Goal: Information Seeking & Learning: Learn about a topic

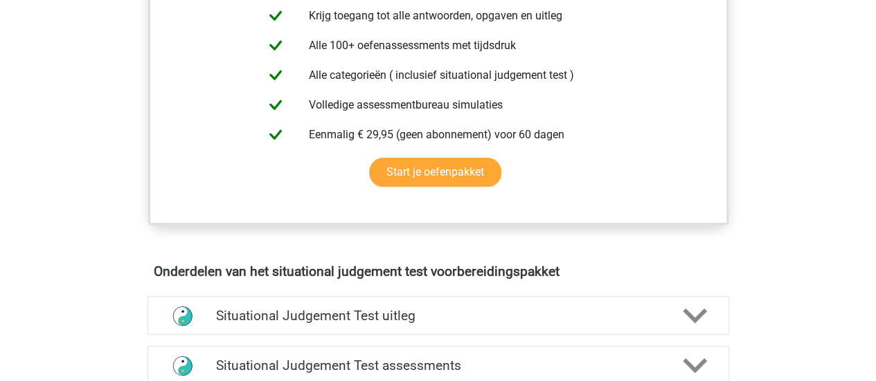
scroll to position [594, 0]
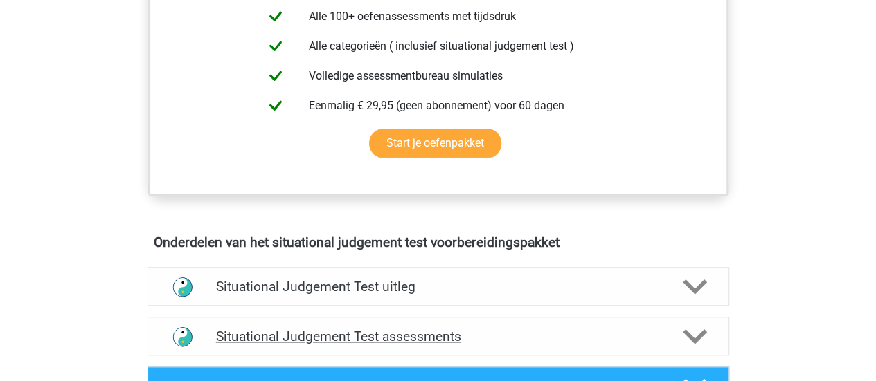
click at [447, 163] on h4 "Situational Judgement Test assessments" at bounding box center [438, 337] width 444 height 16
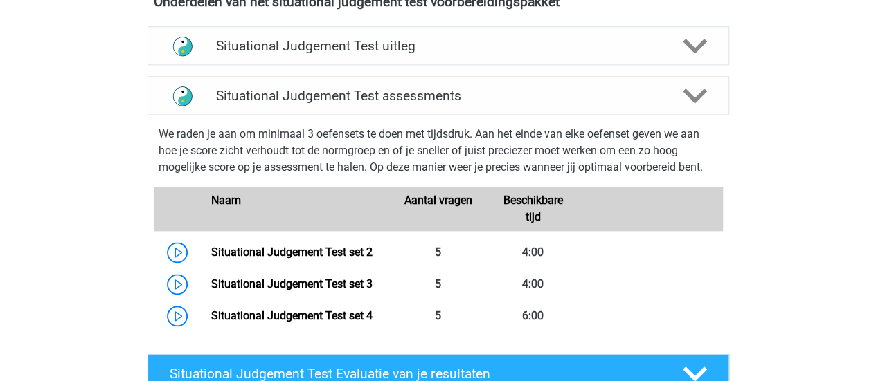
scroll to position [872, 0]
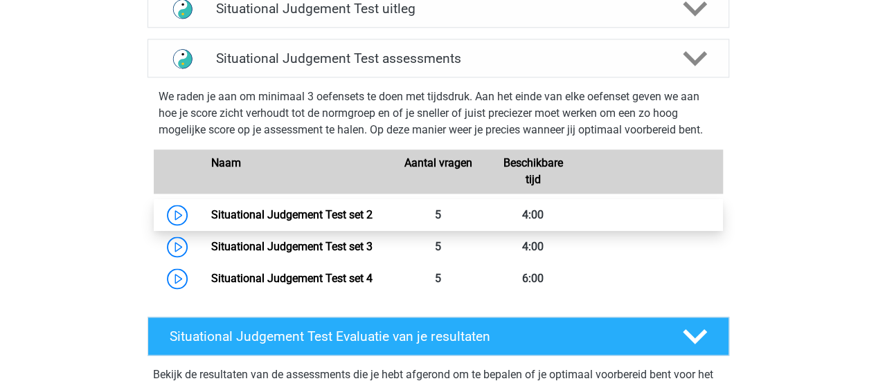
click at [332, 163] on link "Situational Judgement Test set 2" at bounding box center [291, 214] width 161 height 13
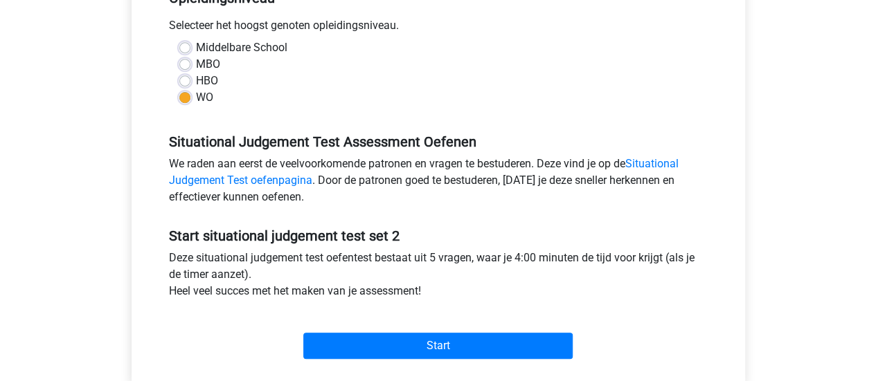
scroll to position [309, 0]
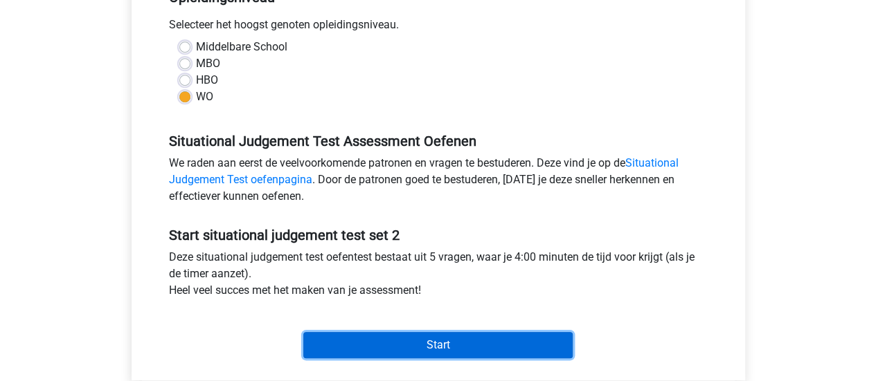
click at [474, 351] on input "Start" at bounding box center [437, 345] width 269 height 26
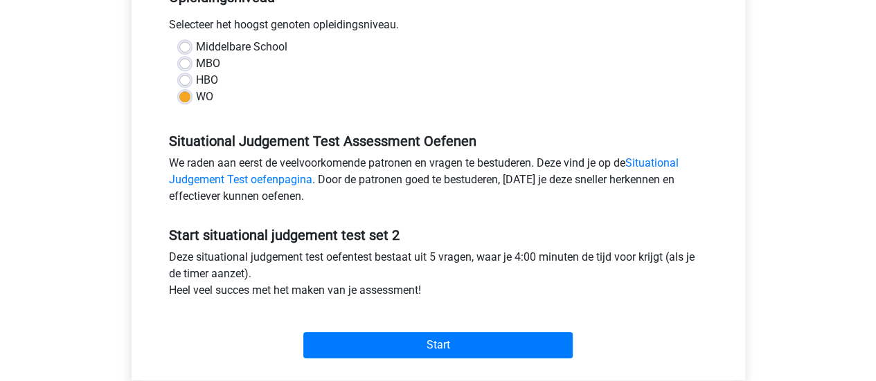
scroll to position [0, 0]
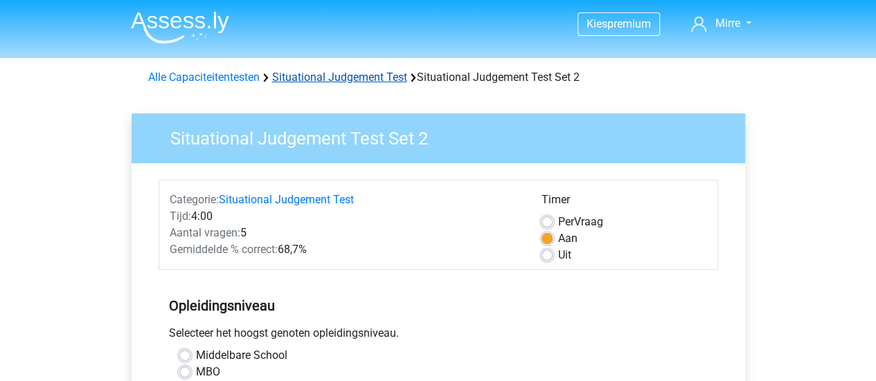
click at [336, 74] on link "Situational Judgement Test" at bounding box center [339, 77] width 135 height 13
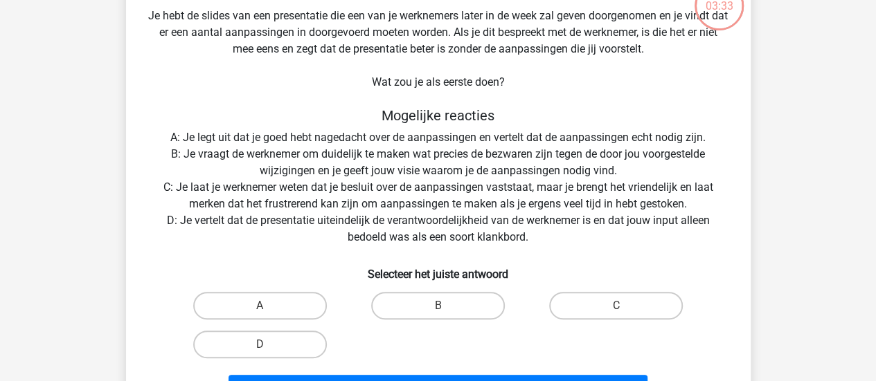
scroll to position [101, 0]
click at [446, 314] on input "B" at bounding box center [442, 309] width 9 height 9
radio input "true"
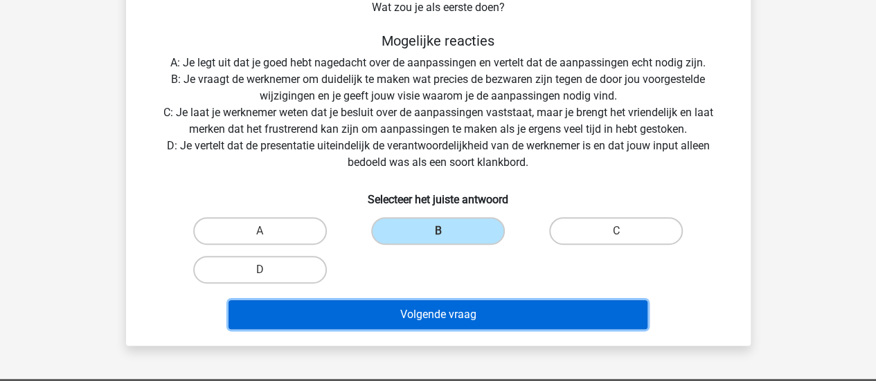
click at [501, 314] on button "Volgende vraag" at bounding box center [437, 314] width 419 height 29
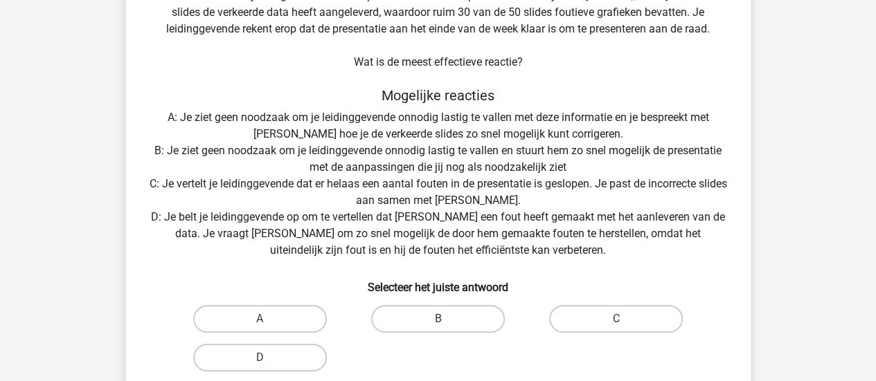
scroll to position [171, 0]
click at [611, 320] on label "C" at bounding box center [616, 319] width 134 height 28
click at [616, 320] on input "C" at bounding box center [620, 322] width 9 height 9
radio input "true"
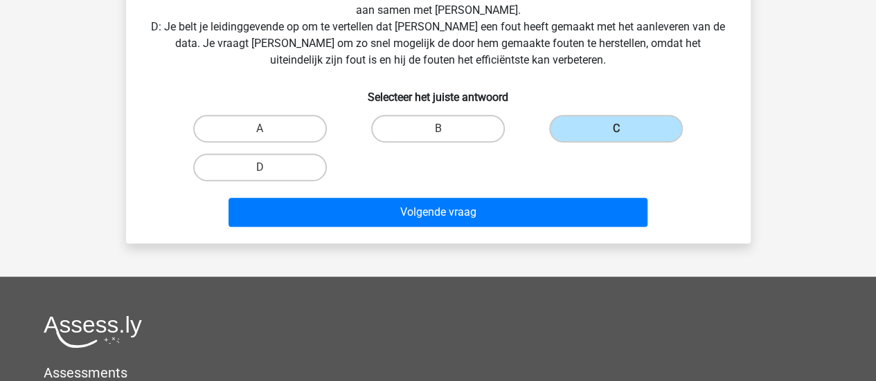
scroll to position [386, 0]
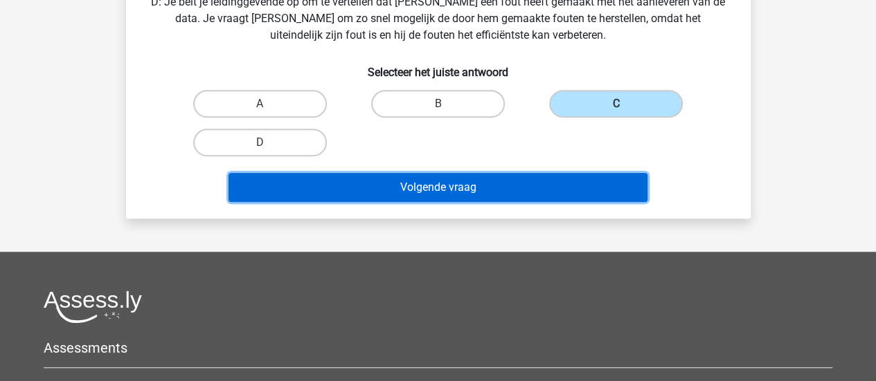
click at [531, 188] on button "Volgende vraag" at bounding box center [437, 187] width 419 height 29
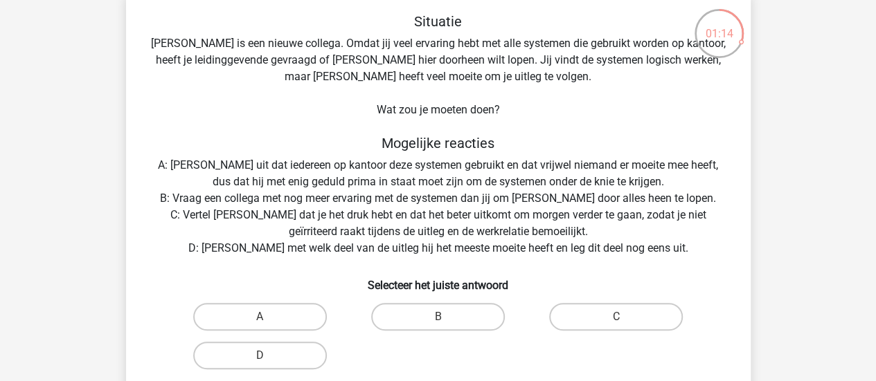
scroll to position [80, 0]
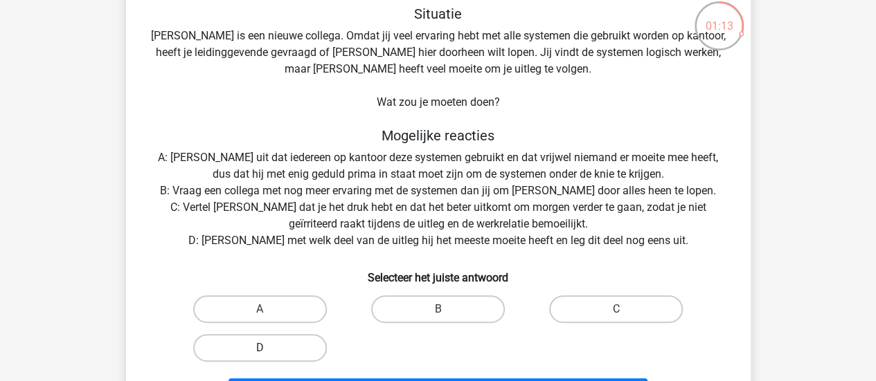
click at [294, 343] on label "D" at bounding box center [260, 348] width 134 height 28
click at [269, 348] on input "D" at bounding box center [264, 352] width 9 height 9
radio input "true"
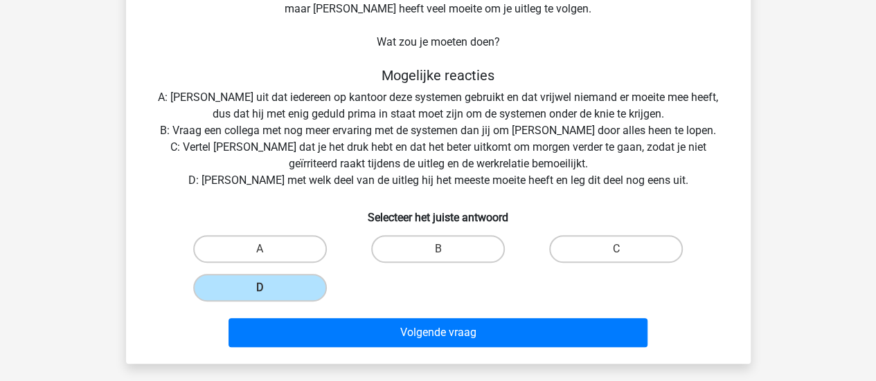
scroll to position [141, 0]
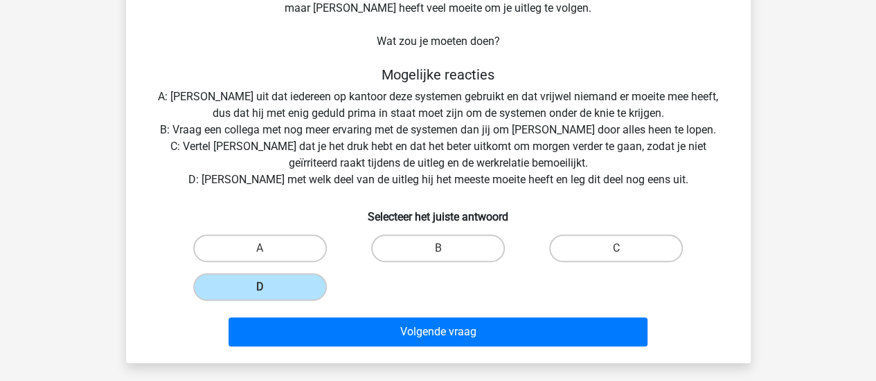
click at [457, 350] on div "Volgende vraag" at bounding box center [438, 335] width 534 height 35
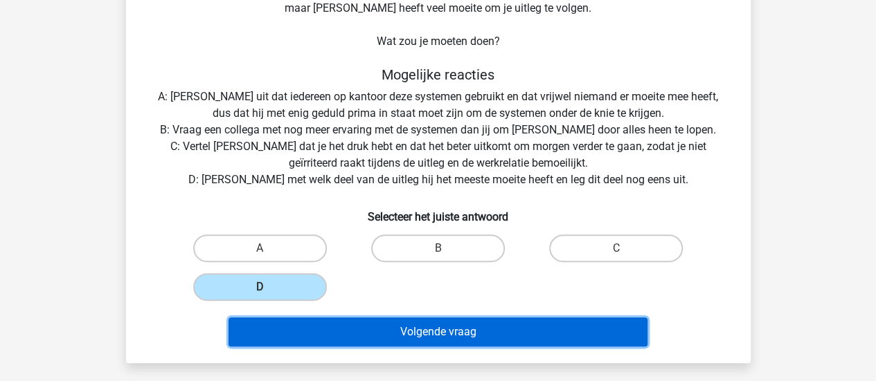
click at [451, 345] on button "Volgende vraag" at bounding box center [437, 332] width 419 height 29
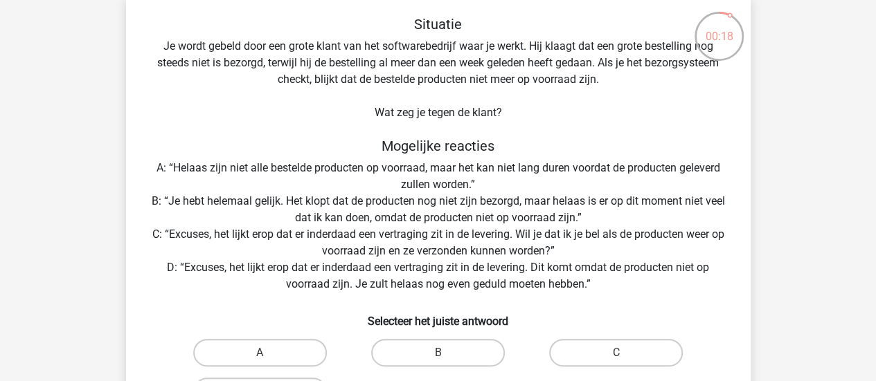
scroll to position [133, 0]
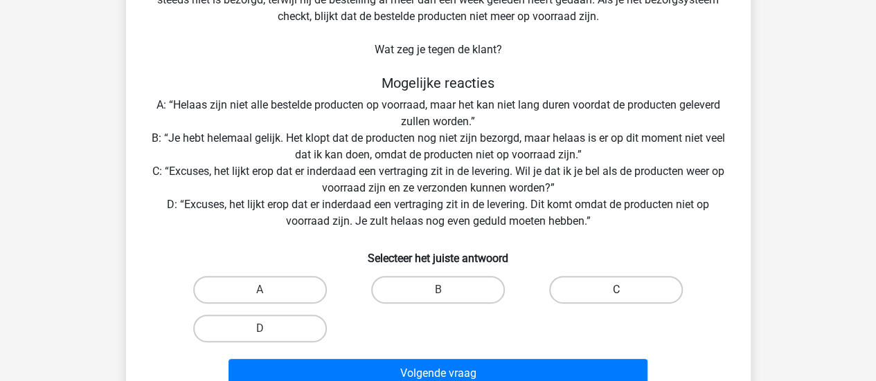
click at [598, 290] on label "C" at bounding box center [616, 290] width 134 height 28
click at [616, 290] on input "C" at bounding box center [620, 294] width 9 height 9
radio input "true"
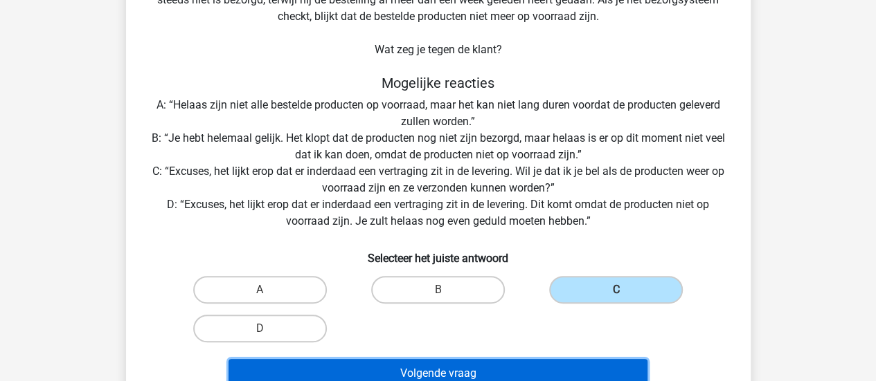
click at [513, 363] on button "Volgende vraag" at bounding box center [437, 373] width 419 height 29
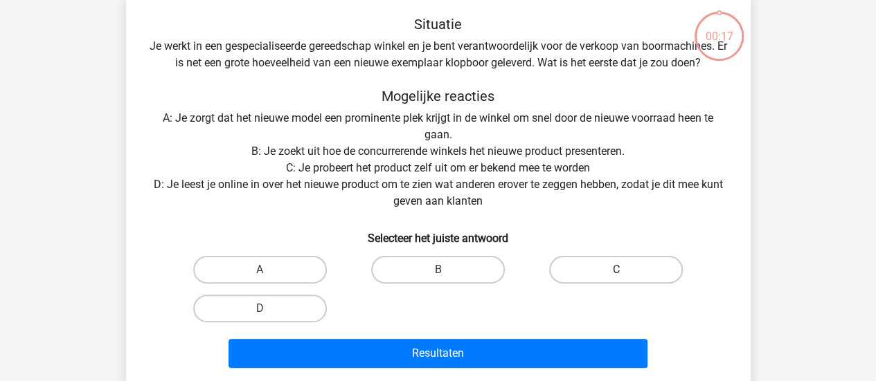
scroll to position [64, 0]
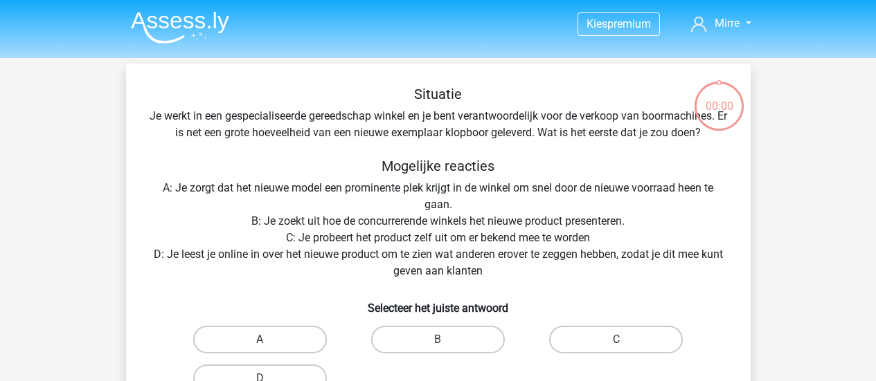
scroll to position [64, 0]
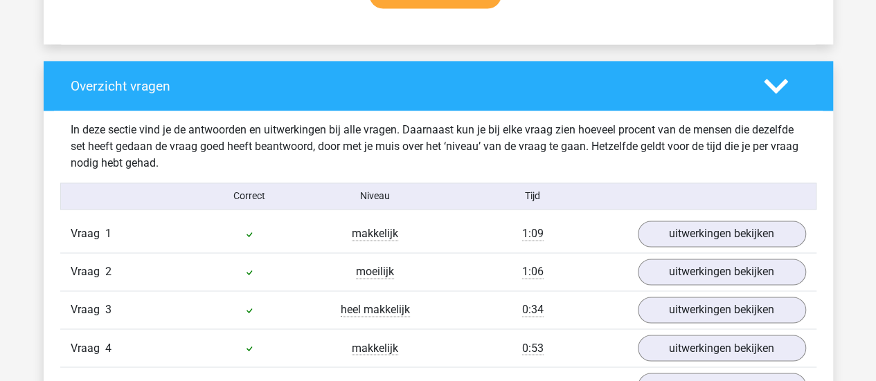
scroll to position [1125, 0]
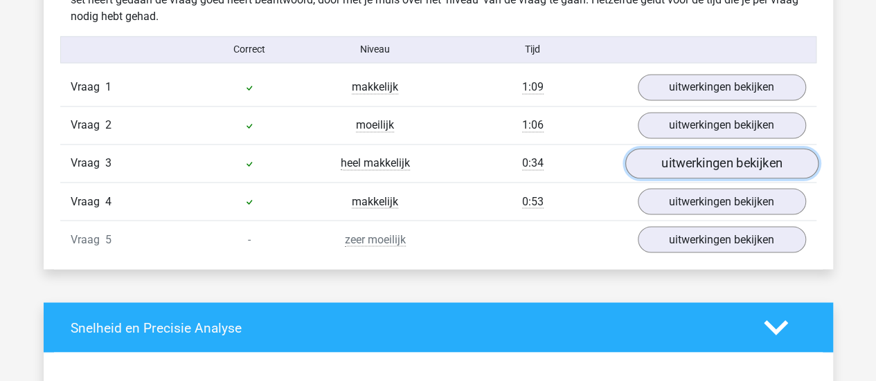
click at [698, 171] on link "uitwerkingen bekijken" at bounding box center [720, 163] width 193 height 30
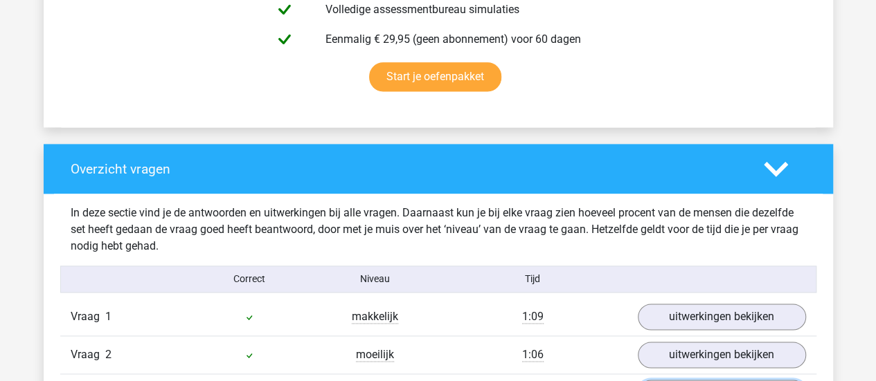
scroll to position [894, 0]
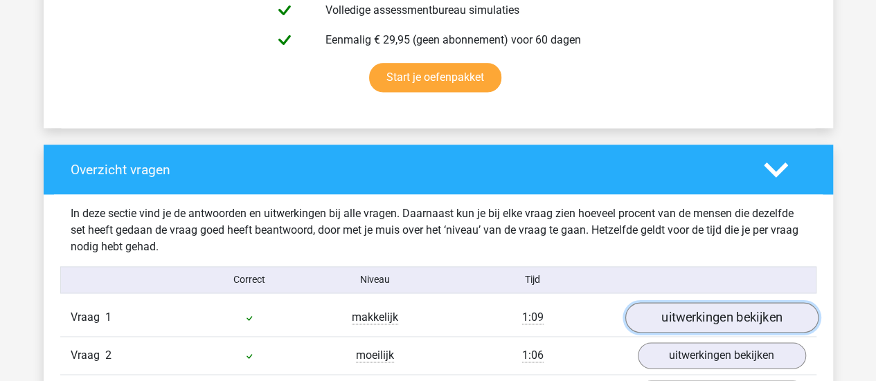
click at [690, 320] on link "uitwerkingen bekijken" at bounding box center [720, 318] width 193 height 30
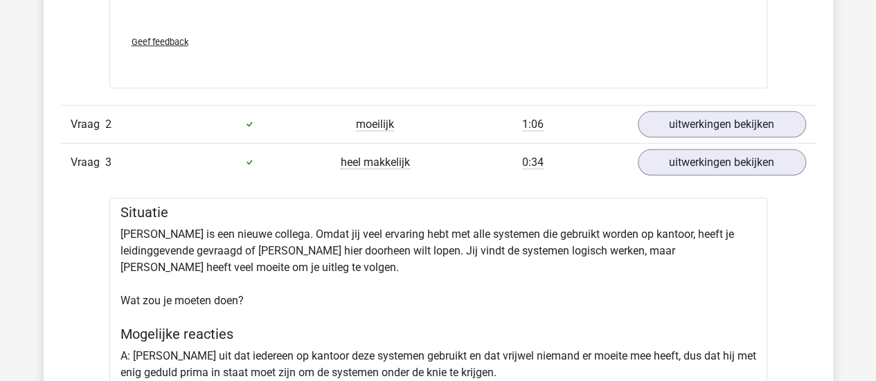
scroll to position [2055, 0]
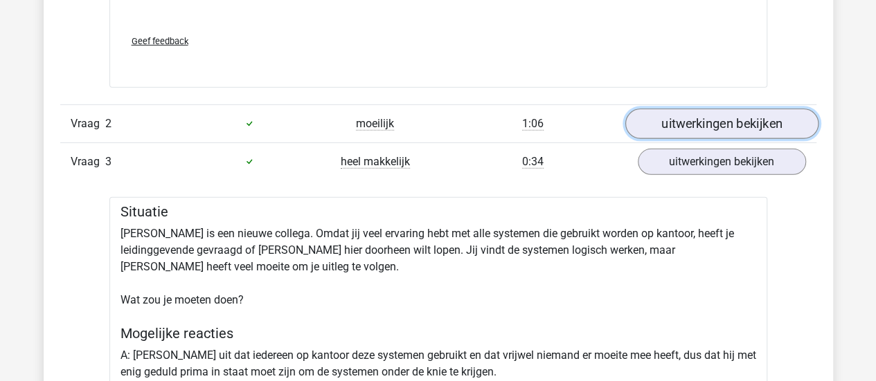
click at [747, 120] on link "uitwerkingen bekijken" at bounding box center [720, 124] width 193 height 30
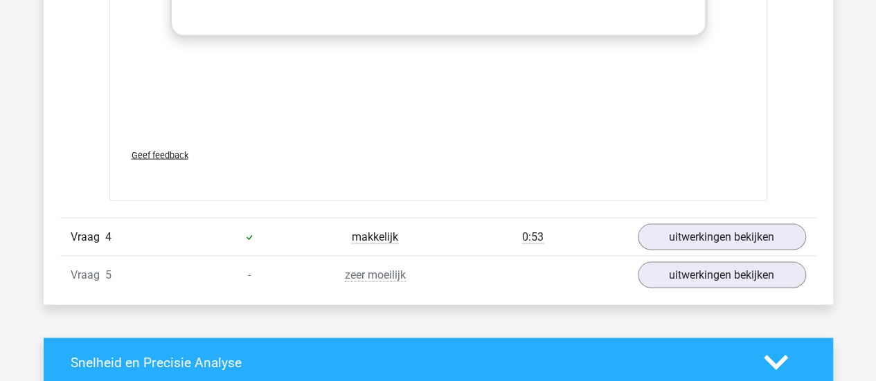
scroll to position [3945, 0]
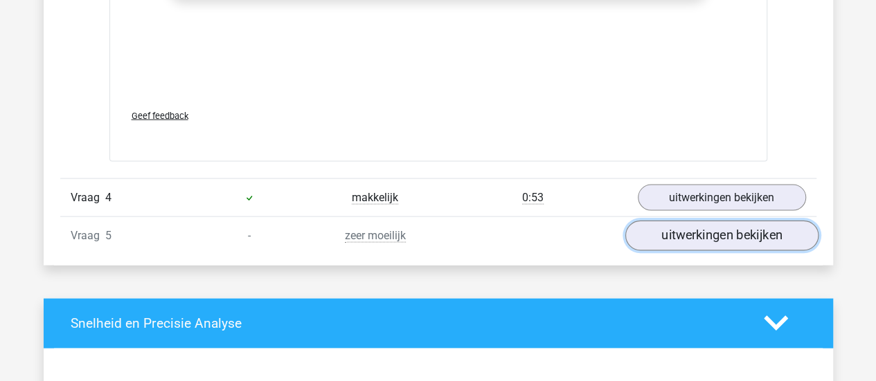
click at [693, 231] on link "uitwerkingen bekijken" at bounding box center [720, 236] width 193 height 30
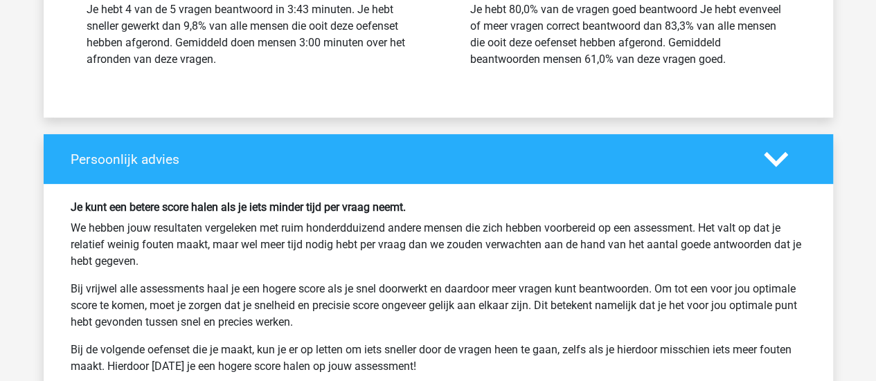
scroll to position [5477, 0]
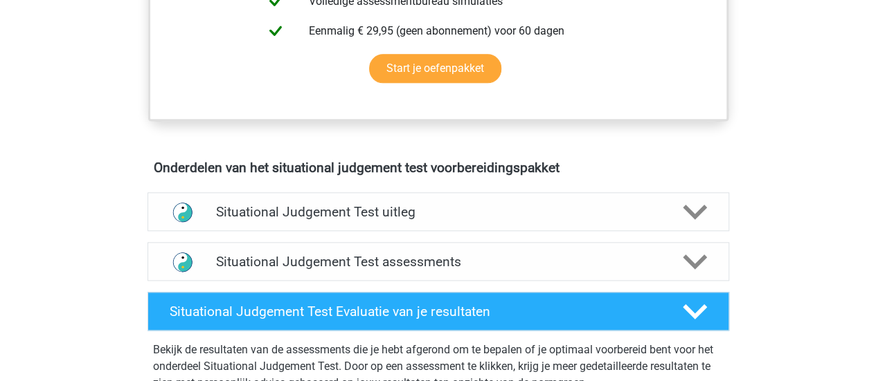
scroll to position [668, 0]
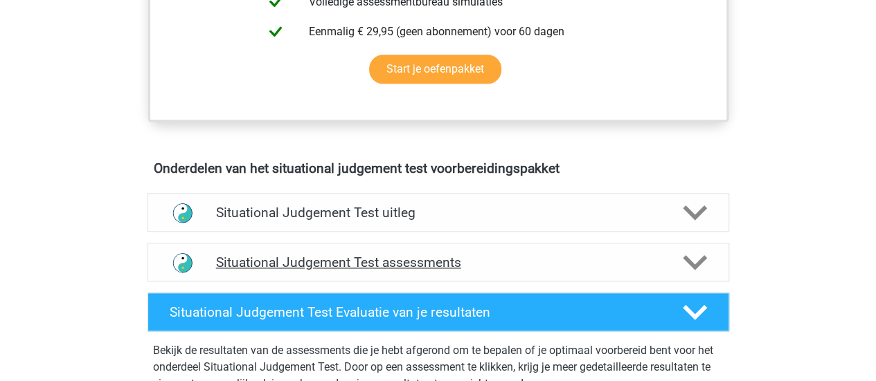
click at [404, 267] on h4 "Situational Judgement Test assessments" at bounding box center [438, 263] width 444 height 16
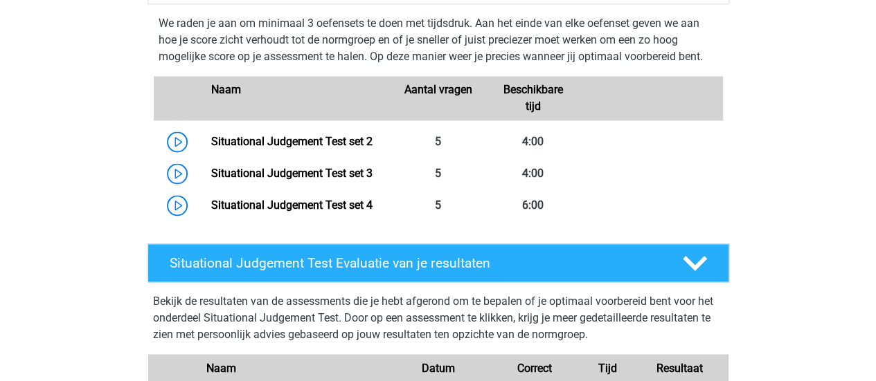
scroll to position [946, 0]
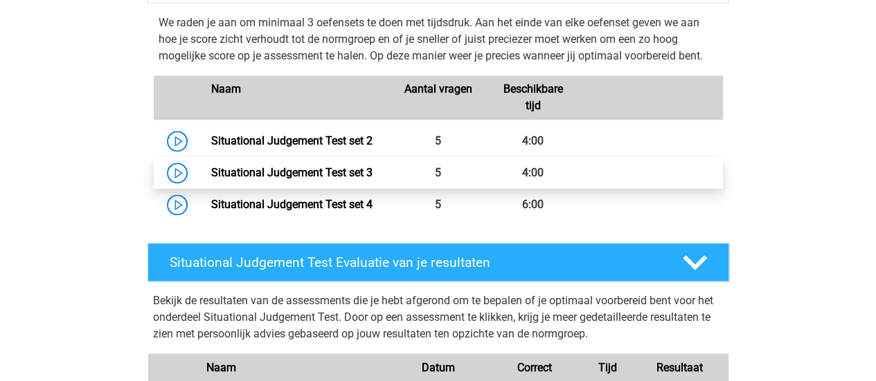
click at [336, 174] on link "Situational Judgement Test set 3" at bounding box center [291, 172] width 161 height 13
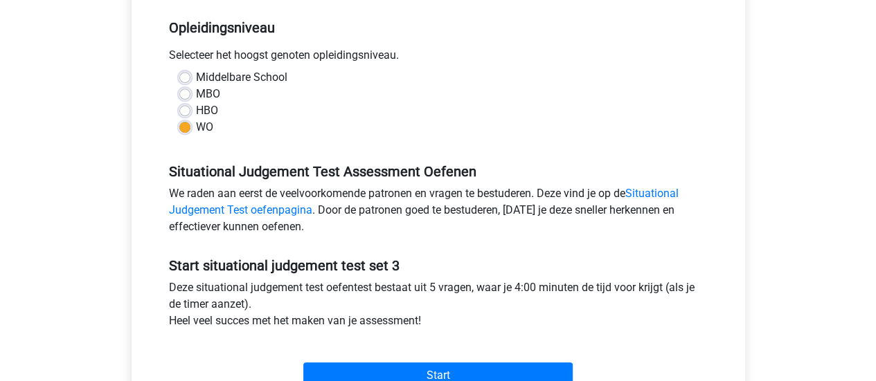
scroll to position [284, 0]
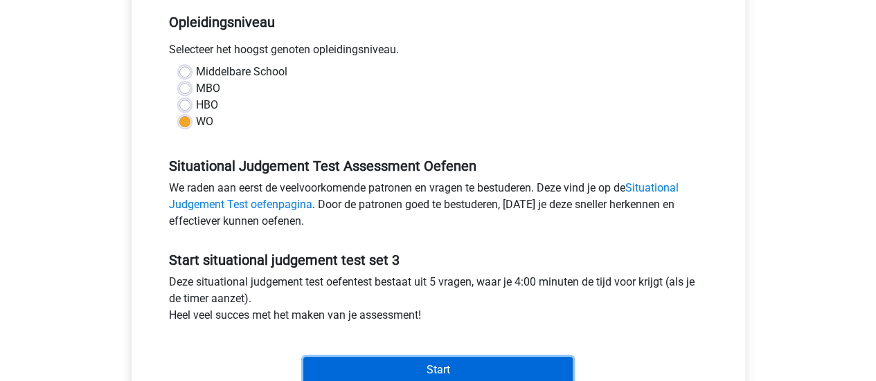
click at [410, 374] on input "Start" at bounding box center [437, 370] width 269 height 26
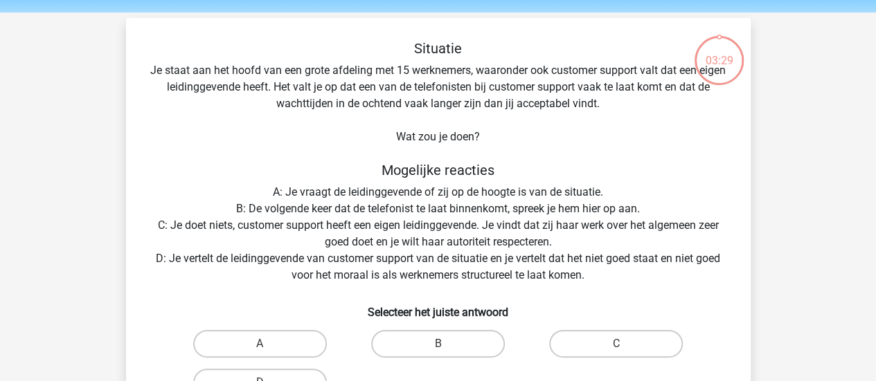
scroll to position [93, 0]
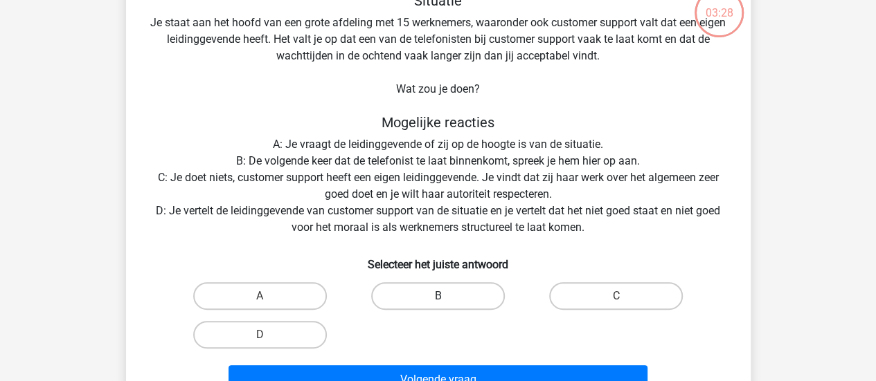
click at [469, 296] on label "B" at bounding box center [438, 296] width 134 height 28
click at [447, 296] on input "B" at bounding box center [442, 300] width 9 height 9
radio input "true"
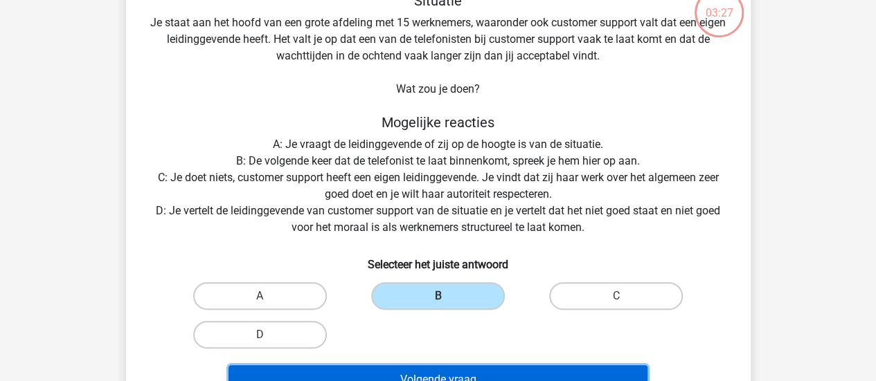
click at [473, 369] on button "Volgende vraag" at bounding box center [437, 380] width 419 height 29
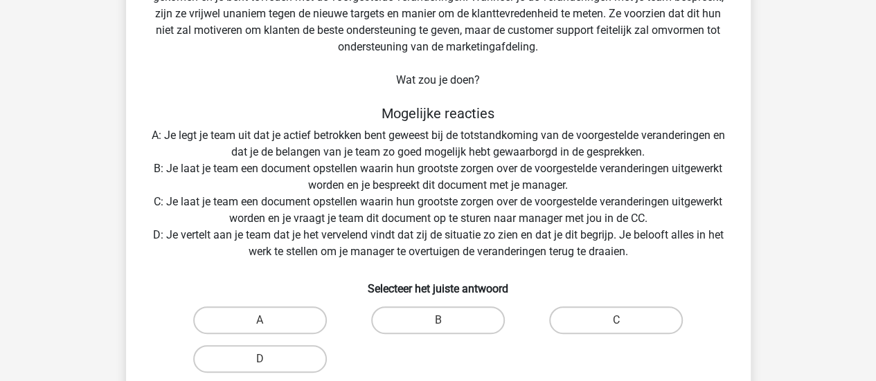
scroll to position [212, 0]
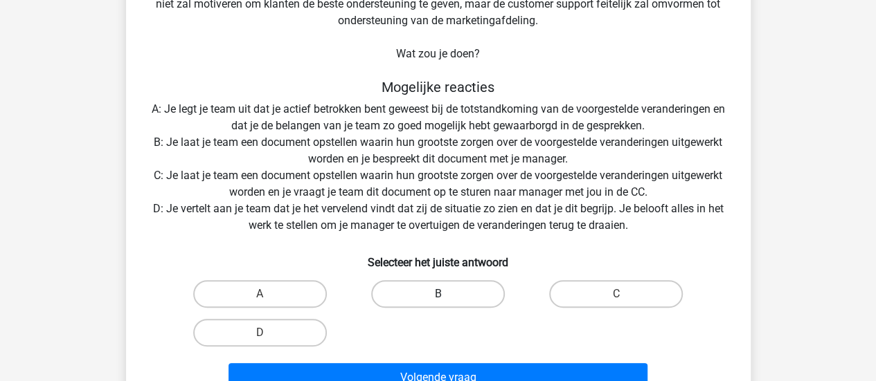
click at [449, 291] on label "B" at bounding box center [438, 294] width 134 height 28
click at [447, 294] on input "B" at bounding box center [442, 298] width 9 height 9
radio input "true"
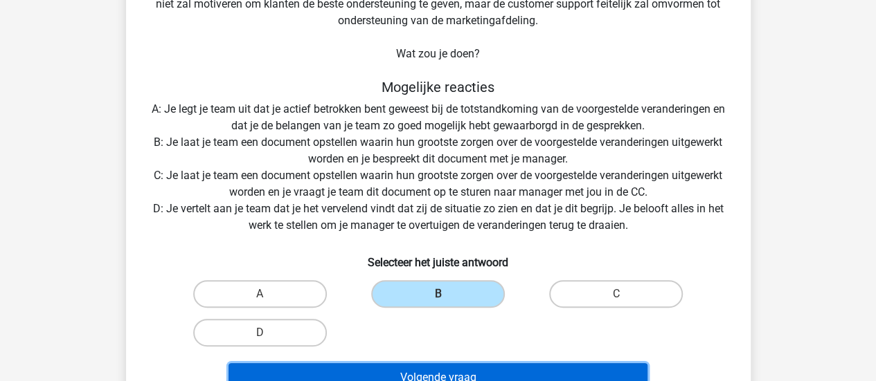
click at [447, 377] on button "Volgende vraag" at bounding box center [437, 377] width 419 height 29
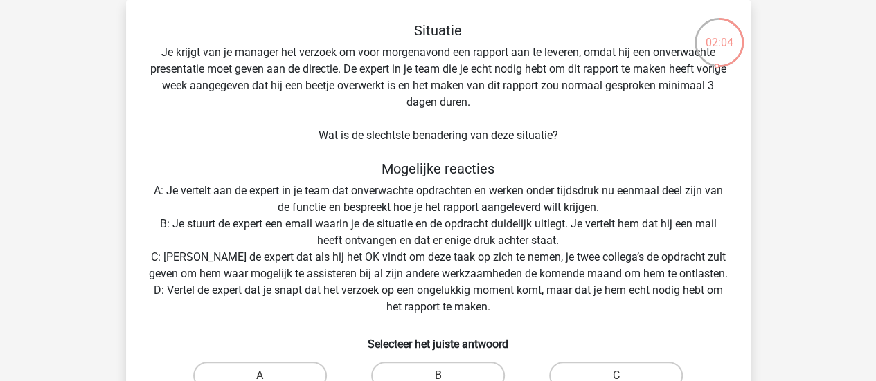
scroll to position [111, 0]
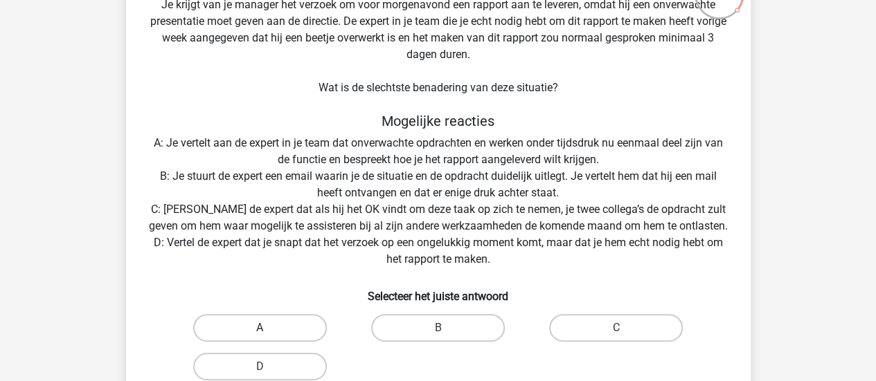
click at [278, 327] on label "A" at bounding box center [260, 328] width 134 height 28
click at [269, 328] on input "A" at bounding box center [264, 332] width 9 height 9
radio input "true"
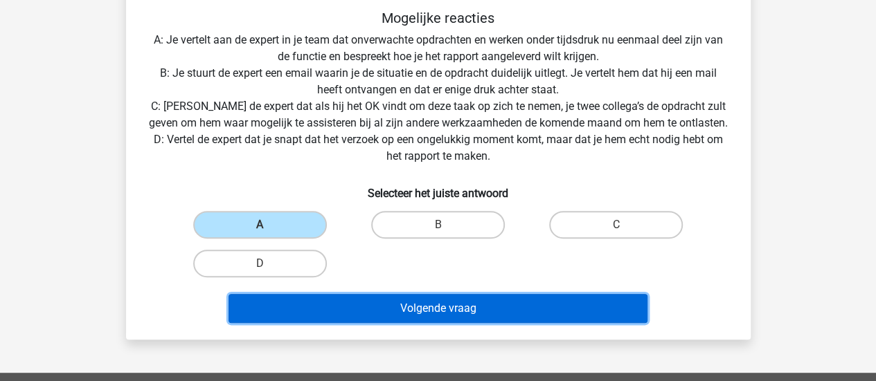
click at [477, 312] on button "Volgende vraag" at bounding box center [437, 308] width 419 height 29
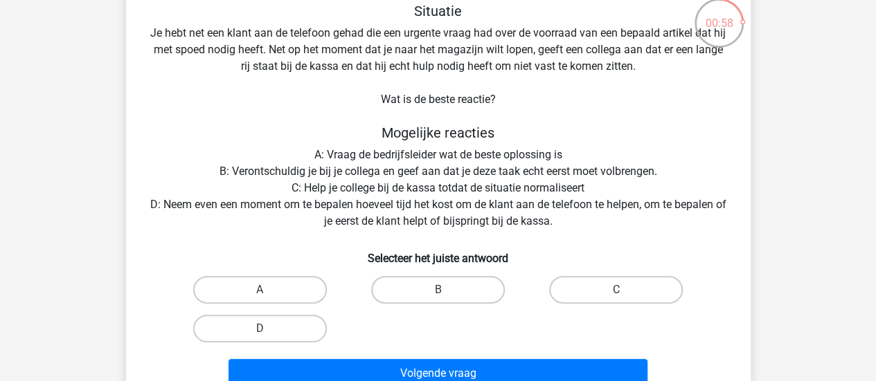
scroll to position [84, 0]
click at [269, 323] on label "D" at bounding box center [260, 328] width 134 height 28
click at [269, 328] on input "D" at bounding box center [264, 332] width 9 height 9
radio input "true"
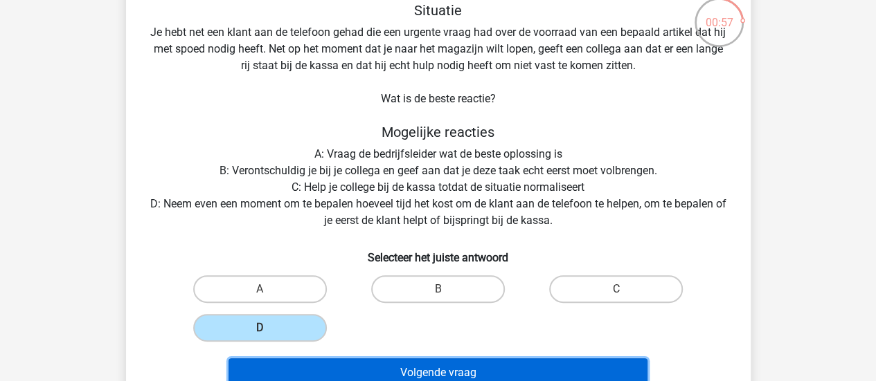
click at [408, 372] on button "Volgende vraag" at bounding box center [437, 373] width 419 height 29
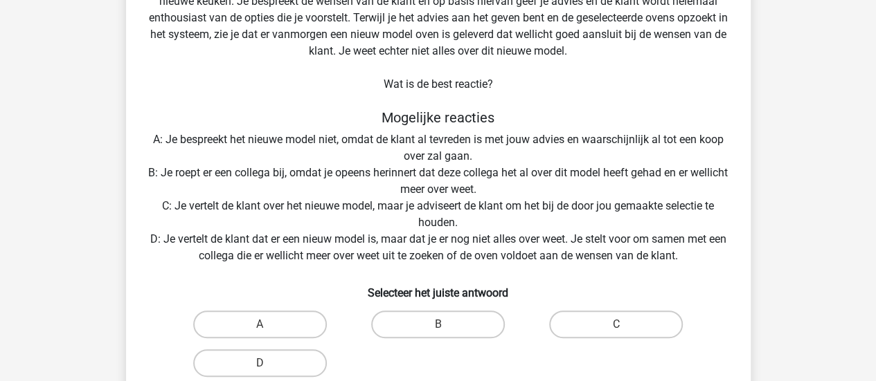
scroll to position [147, 0]
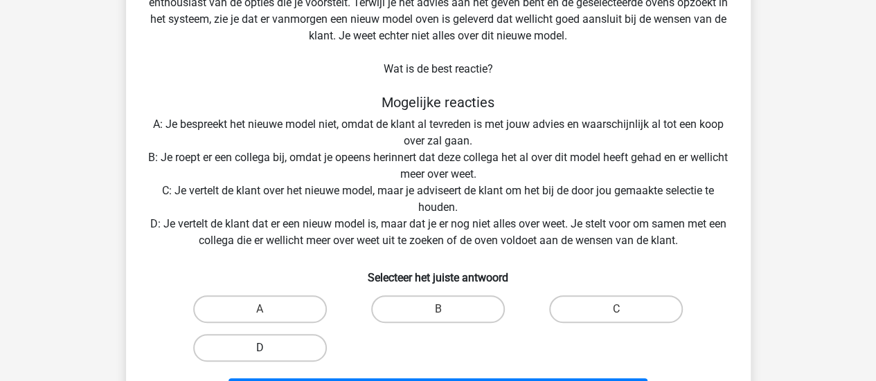
click at [285, 340] on label "D" at bounding box center [260, 348] width 134 height 28
click at [269, 348] on input "D" at bounding box center [264, 352] width 9 height 9
radio input "true"
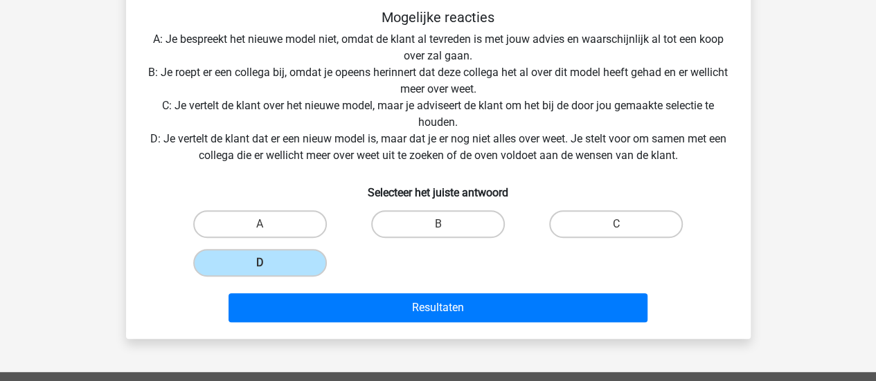
scroll to position [237, 0]
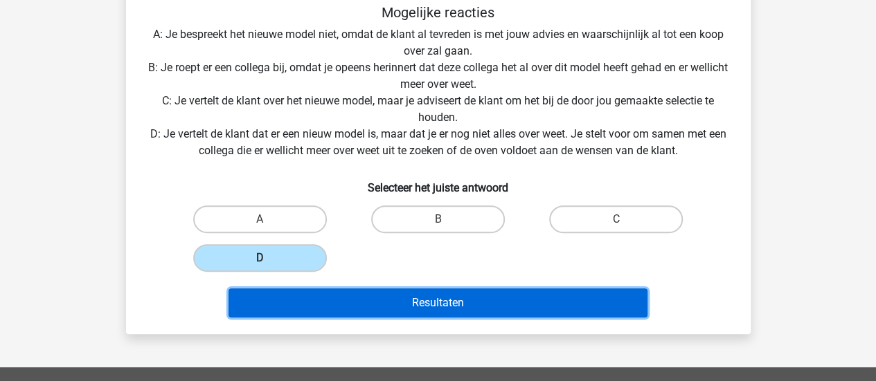
click at [457, 304] on button "Resultaten" at bounding box center [437, 303] width 419 height 29
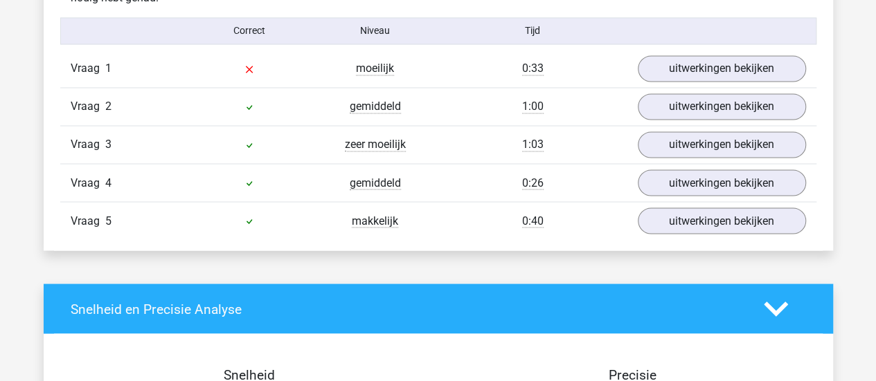
scroll to position [1144, 0]
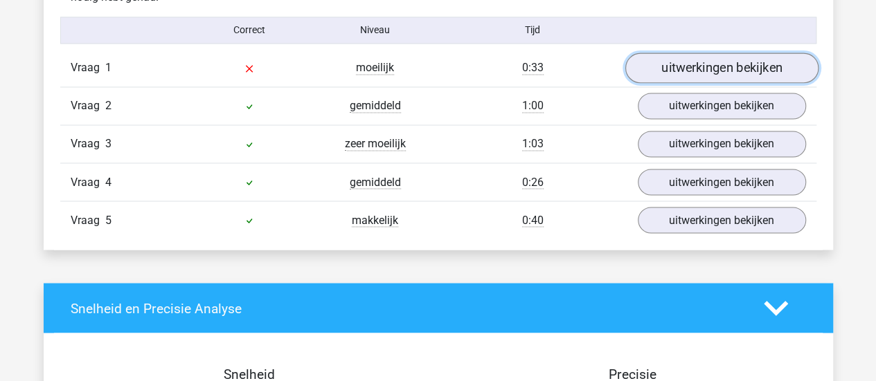
click at [724, 69] on link "uitwerkingen bekijken" at bounding box center [720, 68] width 193 height 30
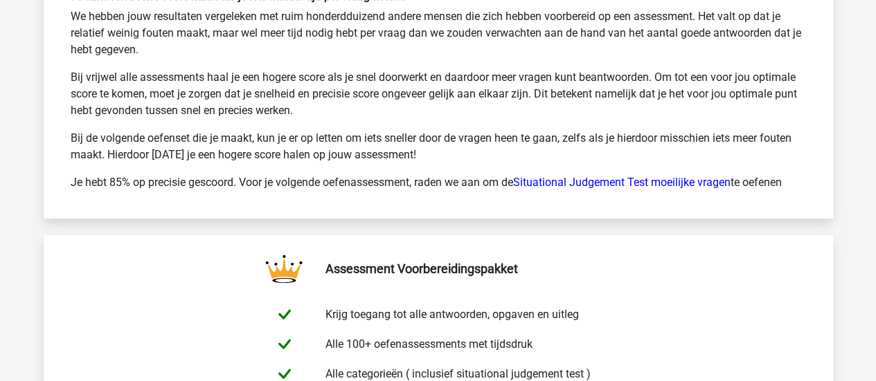
scroll to position [2832, 0]
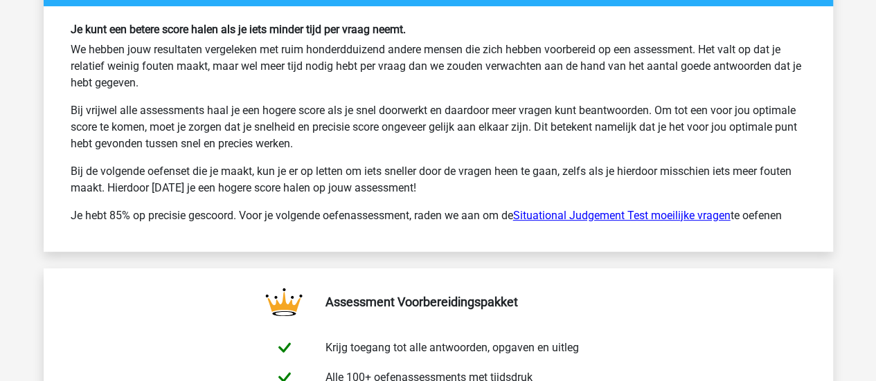
click at [588, 212] on link "Situational Judgement Test moeilijke vragen" at bounding box center [621, 215] width 217 height 13
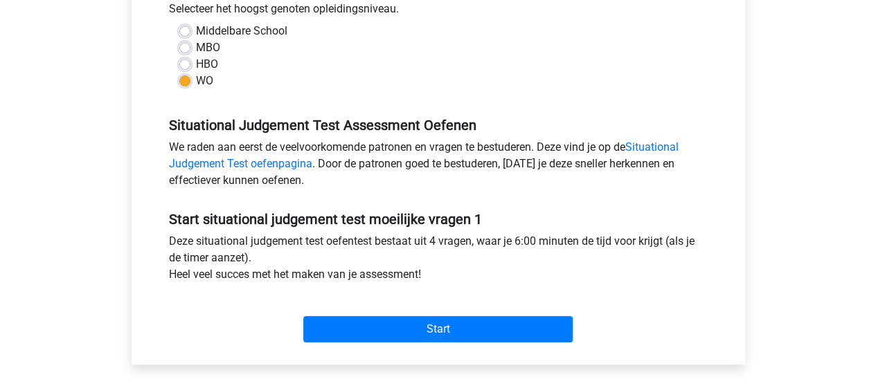
scroll to position [330, 0]
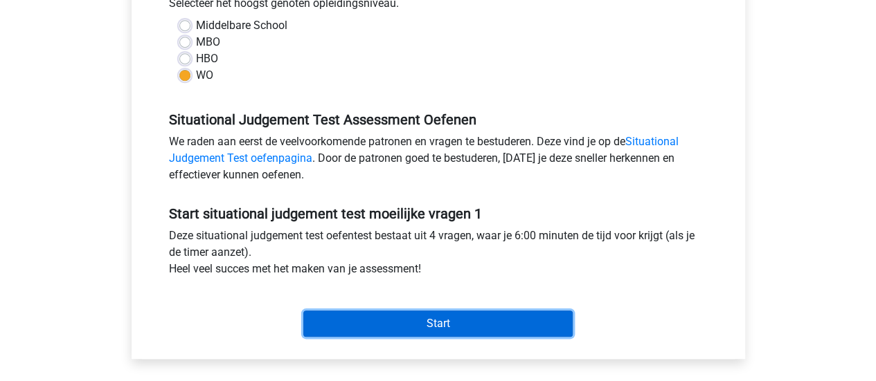
click at [425, 321] on input "Start" at bounding box center [437, 324] width 269 height 26
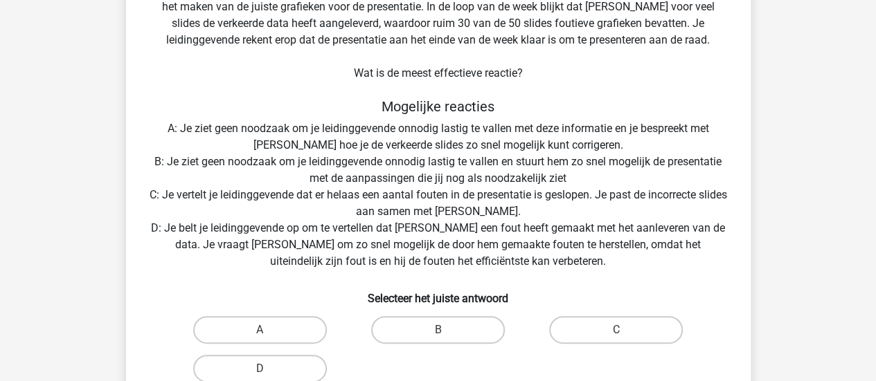
scroll to position [175, 0]
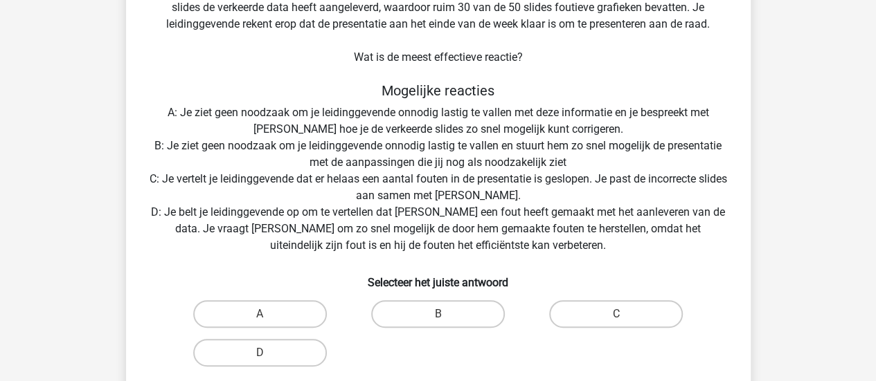
click at [624, 321] on input "C" at bounding box center [620, 318] width 9 height 9
radio input "true"
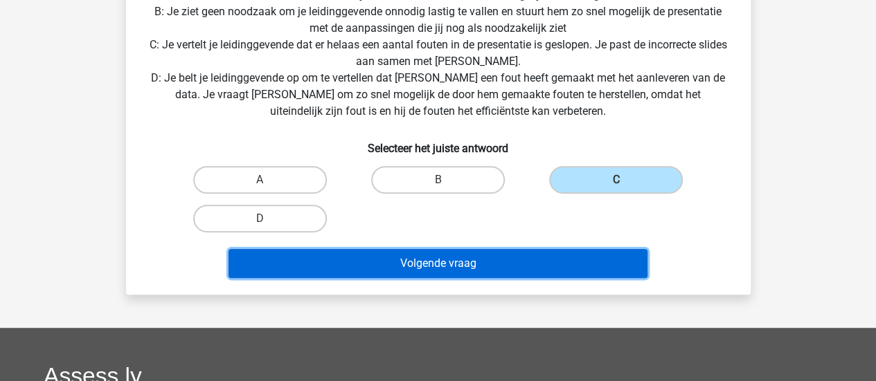
click at [527, 261] on button "Volgende vraag" at bounding box center [437, 263] width 419 height 29
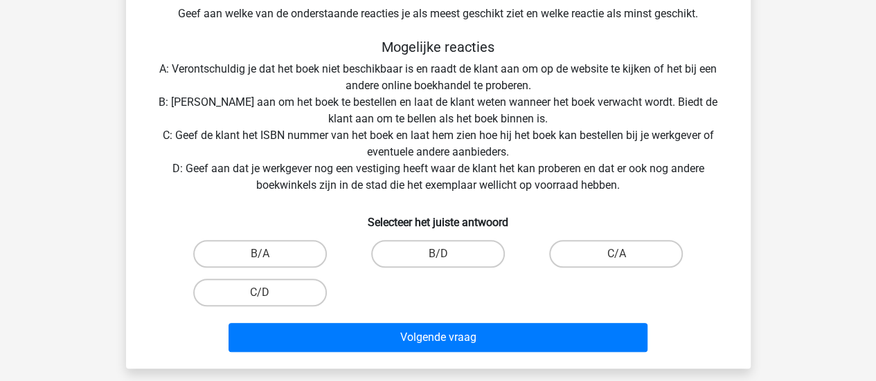
scroll to position [352, 0]
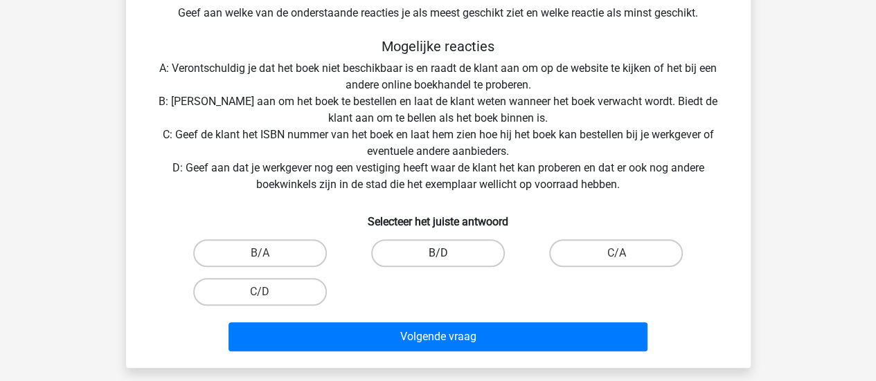
click at [445, 253] on label "B/D" at bounding box center [438, 254] width 134 height 28
click at [445, 253] on input "B/D" at bounding box center [442, 257] width 9 height 9
radio input "true"
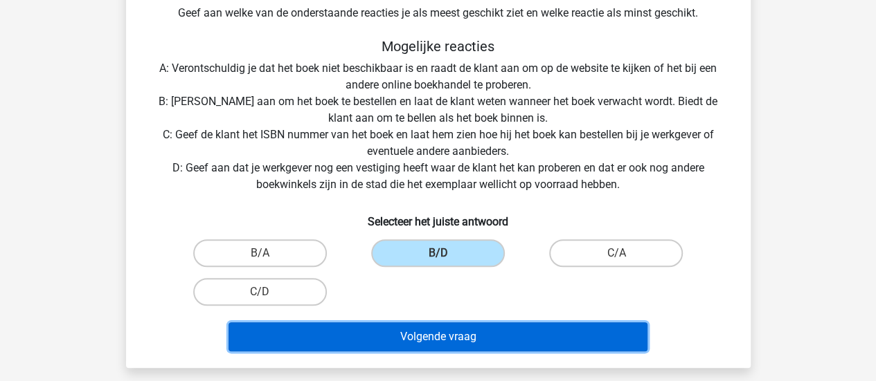
click at [454, 339] on button "Volgende vraag" at bounding box center [437, 337] width 419 height 29
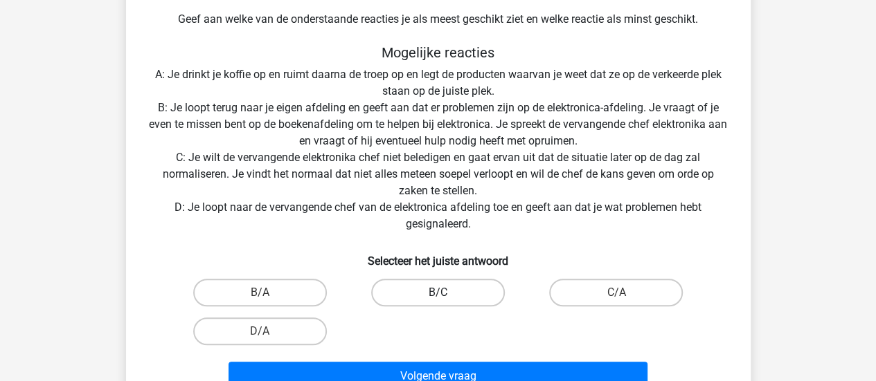
scroll to position [363, 0]
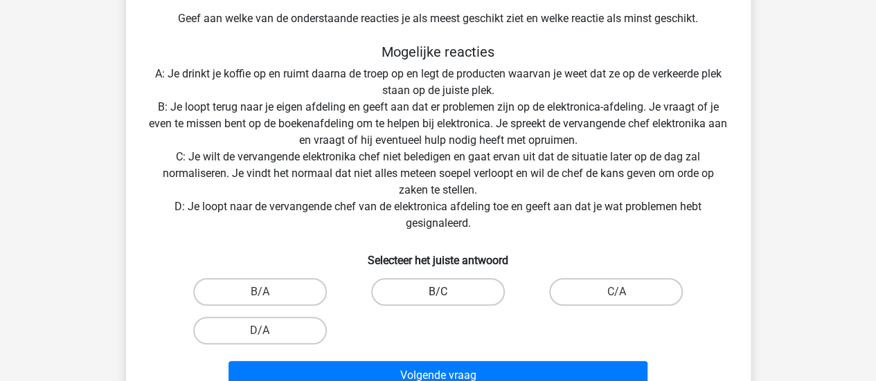
click at [451, 293] on label "B/C" at bounding box center [438, 292] width 134 height 28
click at [447, 293] on input "B/C" at bounding box center [442, 296] width 9 height 9
radio input "true"
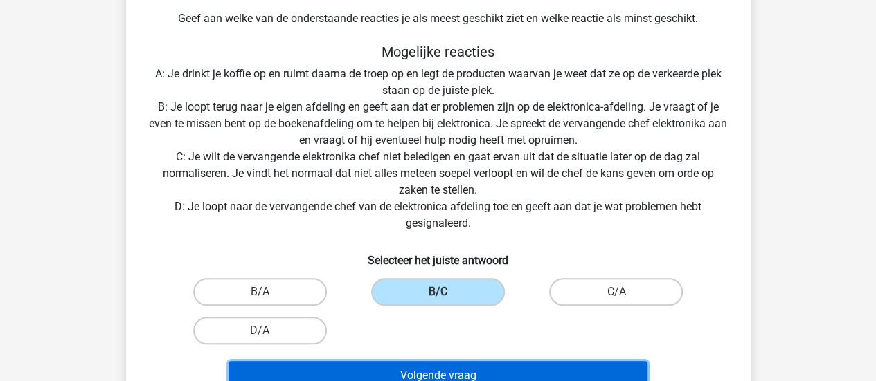
click at [441, 372] on button "Volgende vraag" at bounding box center [437, 375] width 419 height 29
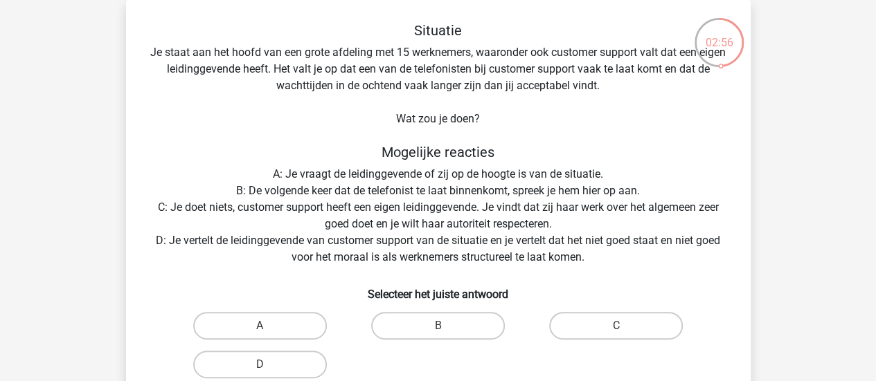
scroll to position [79, 0]
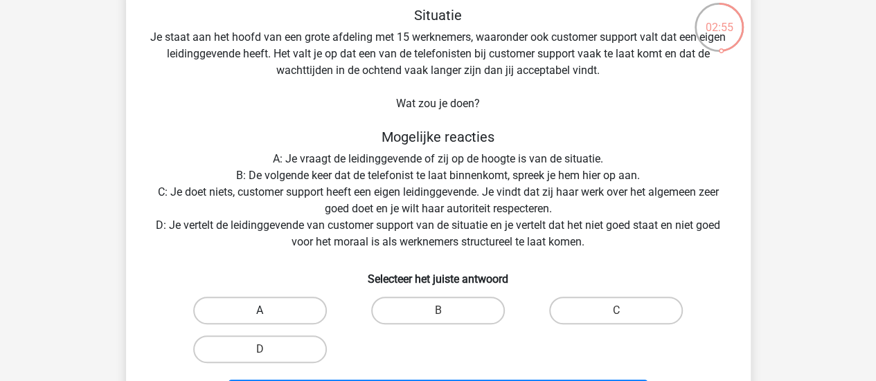
click at [270, 314] on label "A" at bounding box center [260, 311] width 134 height 28
click at [269, 314] on input "A" at bounding box center [264, 315] width 9 height 9
radio input "true"
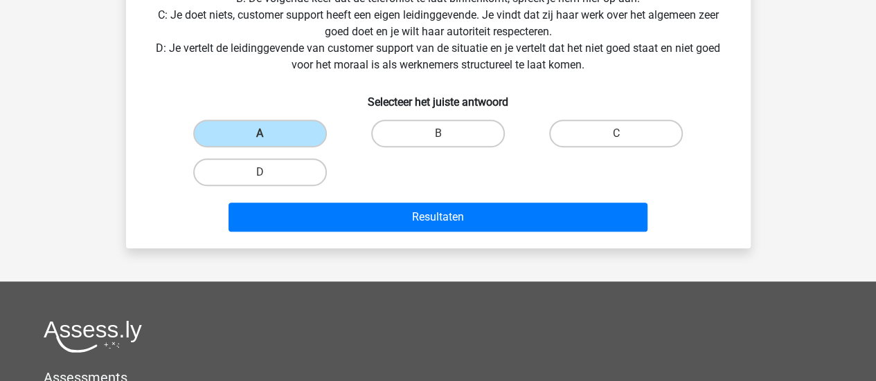
scroll to position [258, 0]
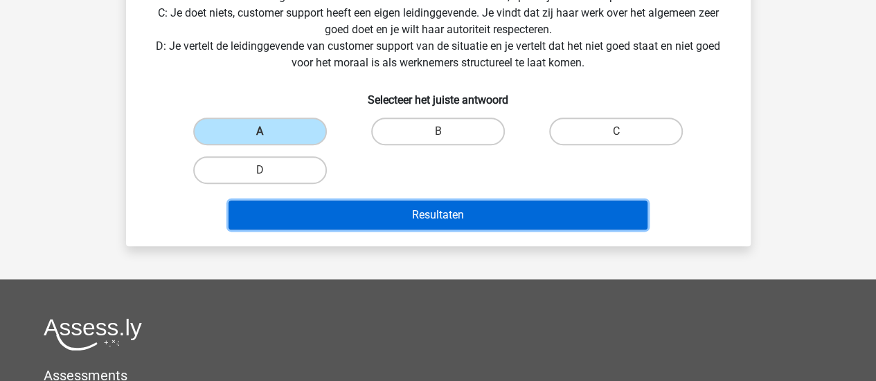
click at [426, 219] on button "Resultaten" at bounding box center [437, 215] width 419 height 29
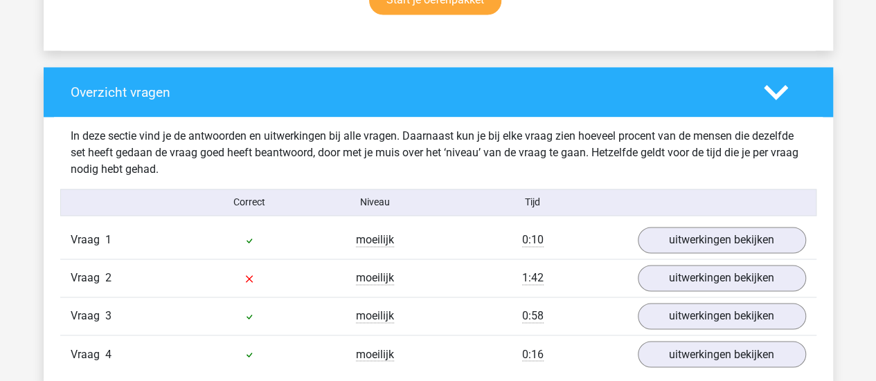
scroll to position [1057, 0]
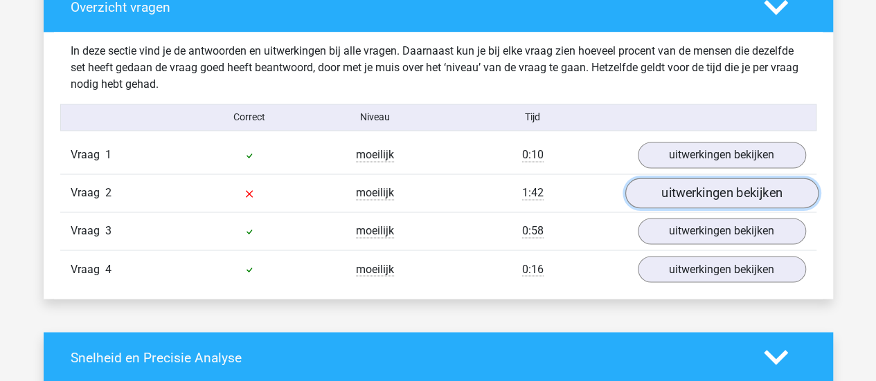
click at [728, 190] on link "uitwerkingen bekijken" at bounding box center [720, 193] width 193 height 30
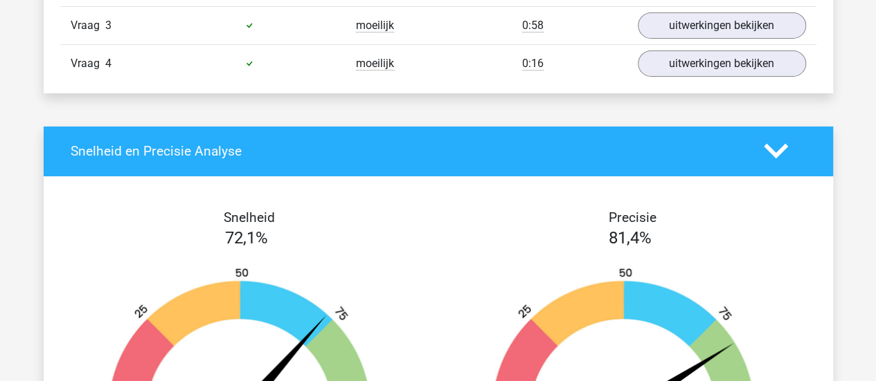
scroll to position [2375, 0]
